Goal: Task Accomplishment & Management: Complete application form

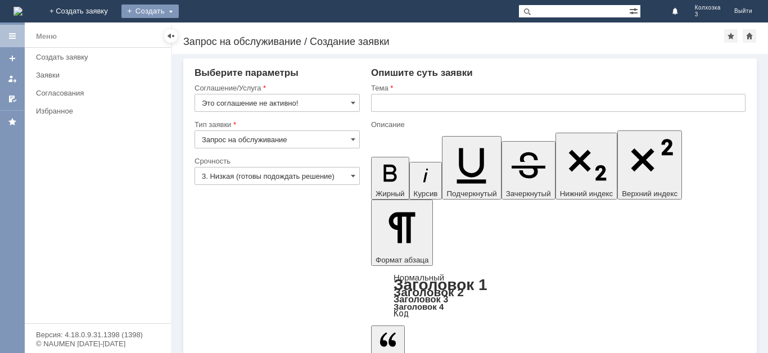
click at [179, 8] on div "Создать" at bounding box center [149, 10] width 57 height 13
click at [209, 33] on link "Заявка" at bounding box center [166, 33] width 85 height 13
click at [355, 104] on span at bounding box center [353, 102] width 4 height 9
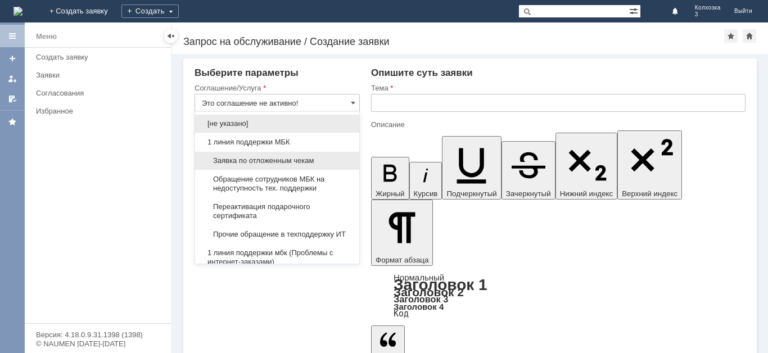
click at [311, 152] on div "Заявка по отложенным чекам" at bounding box center [277, 161] width 164 height 18
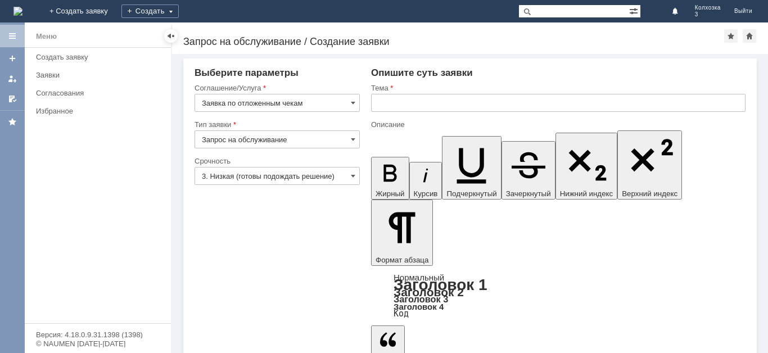
type input "Заявка по отложенным чекам"
click at [350, 177] on input "3. Низкая (готовы подождать решение)" at bounding box center [277, 176] width 165 height 18
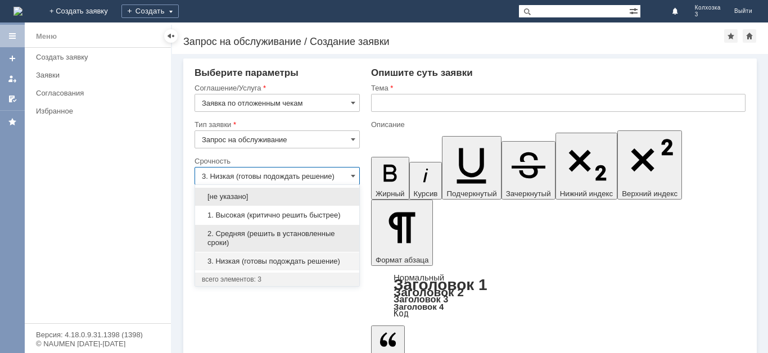
click at [301, 231] on span "2. Средняя (решить в установленные сроки)" at bounding box center [277, 238] width 151 height 18
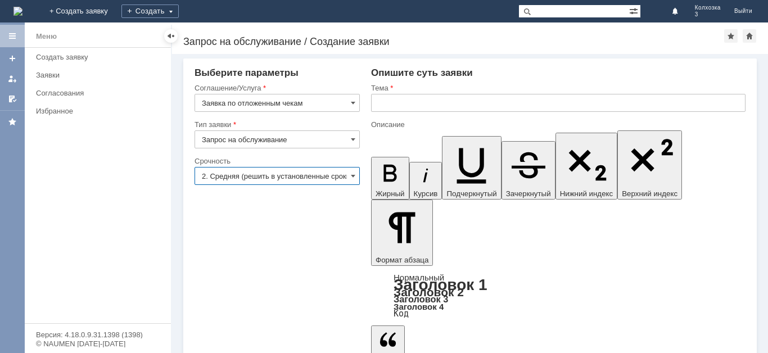
type input "2. Средняя (решить в установленные сроки)"
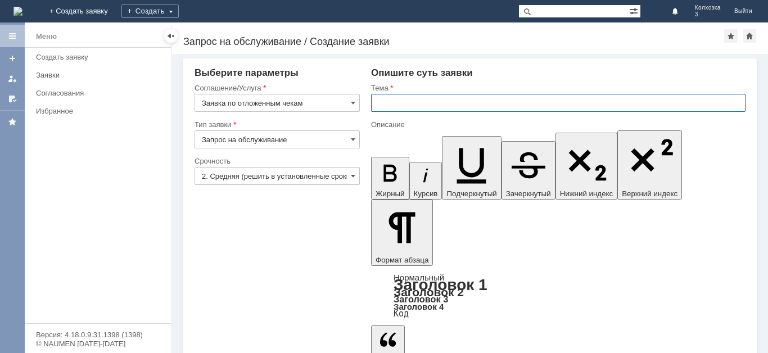
drag, startPoint x: 386, startPoint y: 105, endPoint x: 395, endPoint y: 105, distance: 8.4
click at [387, 105] on input "text" at bounding box center [558, 103] width 374 height 18
type input "j"
type input "отложенные чеки"
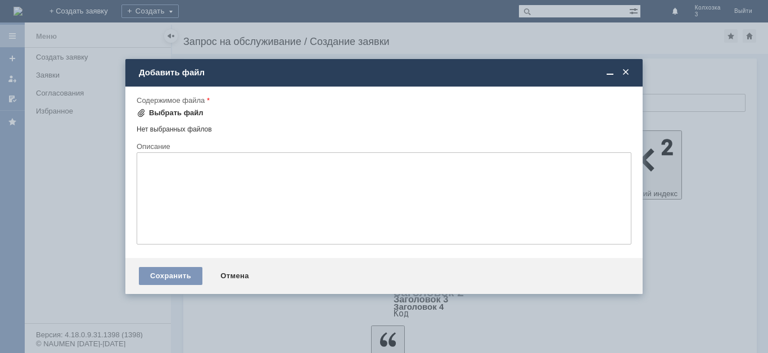
click at [138, 109] on span at bounding box center [141, 113] width 9 height 9
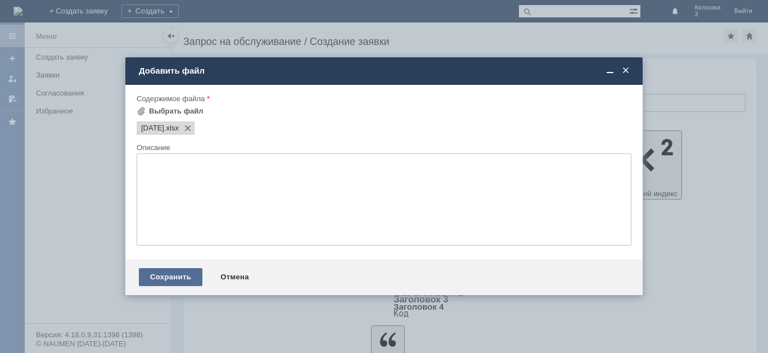
click at [178, 275] on div "Сохранить" at bounding box center [171, 277] width 64 height 18
